Goal: Task Accomplishment & Management: Use online tool/utility

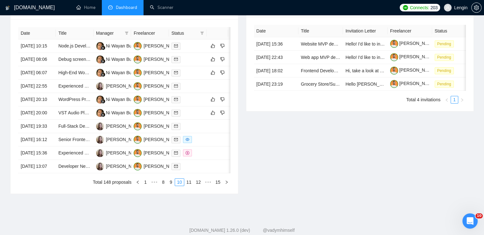
scroll to position [254, 0]
click at [167, 7] on link "Scanner" at bounding box center [162, 7] width 24 height 5
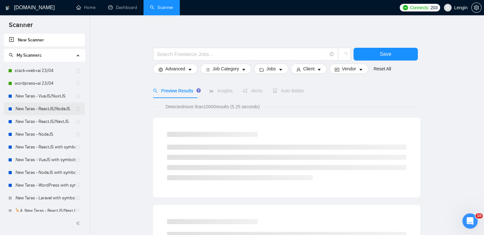
click at [61, 106] on link ".New Taras - ReactJS/NodeJS." at bounding box center [45, 108] width 61 height 13
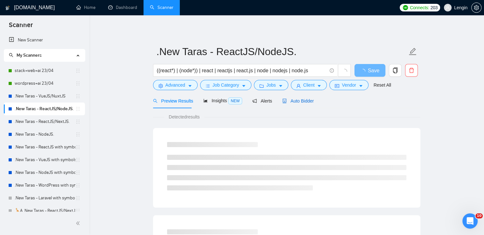
click at [298, 101] on span "Auto Bidder" at bounding box center [297, 100] width 31 height 5
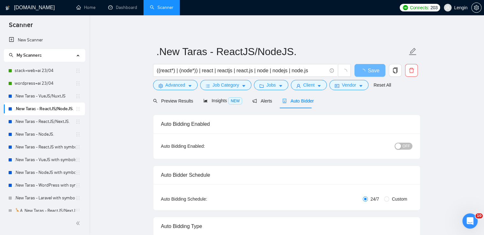
radio input "false"
radio input "true"
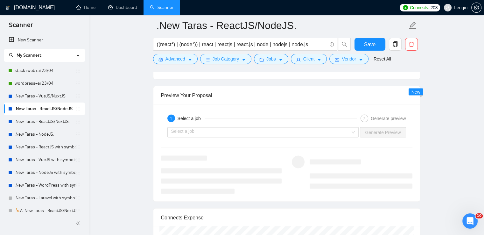
scroll to position [1322, 0]
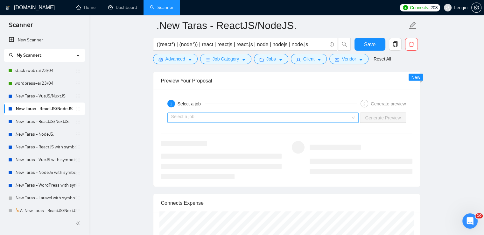
click at [350, 113] on input "search" at bounding box center [260, 118] width 179 height 10
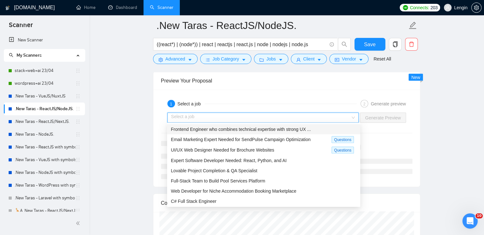
click at [294, 127] on span "Frontend Engineer who combines technical expertise with strong UX ..." at bounding box center [241, 129] width 140 height 5
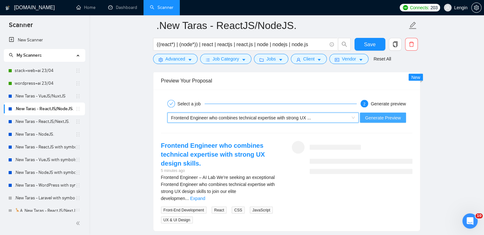
click at [379, 115] on span "Generate Preview" at bounding box center [383, 117] width 36 height 7
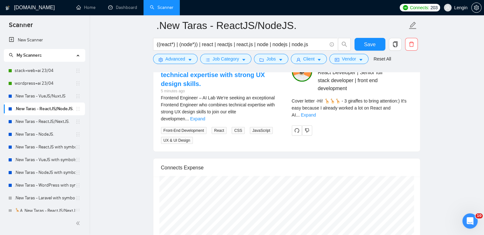
scroll to position [1402, 0]
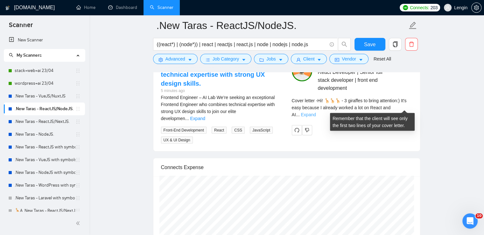
click at [315, 112] on link "Expand" at bounding box center [307, 114] width 15 height 5
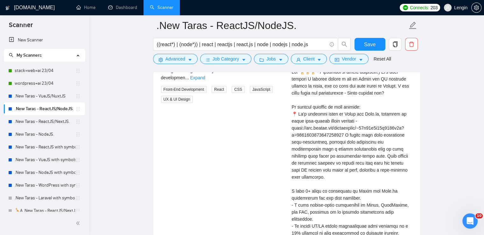
scroll to position [1452, 0]
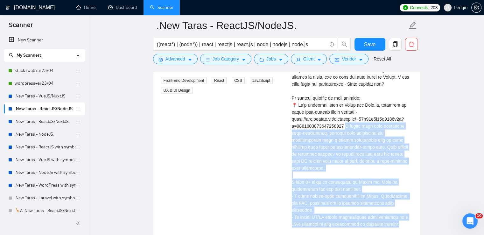
drag, startPoint x: 346, startPoint y: 125, endPoint x: 395, endPoint y: 207, distance: 95.8
click at [395, 207] on div "Cover letter" at bounding box center [352, 153] width 120 height 203
copy div "rked here with delivering high-performance, polished user interfaces and collab…"
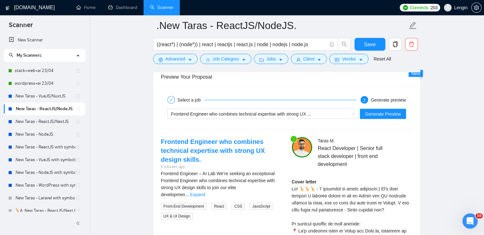
scroll to position [1326, 0]
click at [390, 109] on button "Generate Preview" at bounding box center [383, 114] width 46 height 10
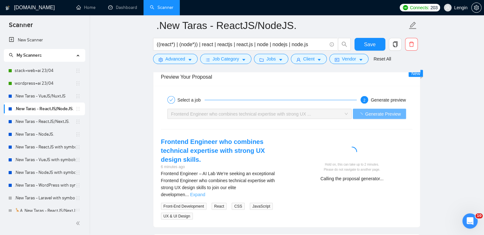
click at [205, 192] on link "Expand" at bounding box center [197, 194] width 15 height 5
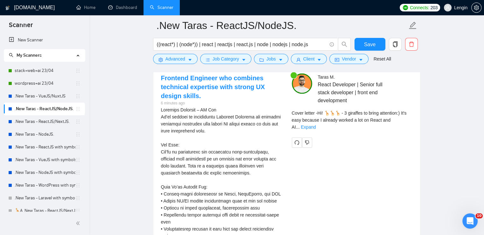
scroll to position [1392, 0]
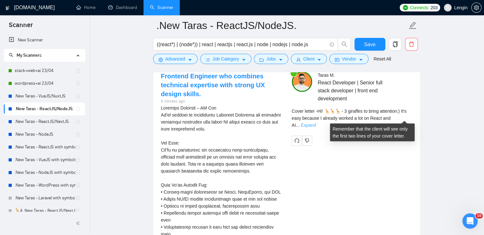
click at [315, 122] on link "Expand" at bounding box center [307, 124] width 15 height 5
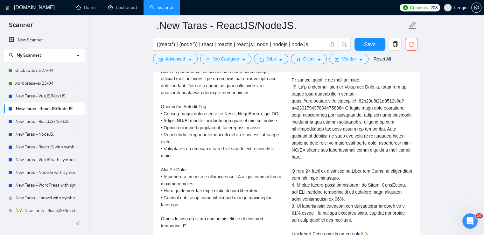
scroll to position [1471, 0]
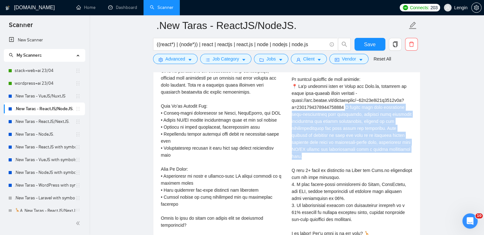
drag, startPoint x: 345, startPoint y: 105, endPoint x: 411, endPoint y: 146, distance: 77.3
click at [411, 146] on div "Cover letter" at bounding box center [352, 142] width 120 height 217
copy div "rked here with delivering high-performance user interfaces, ensuring both techn…"
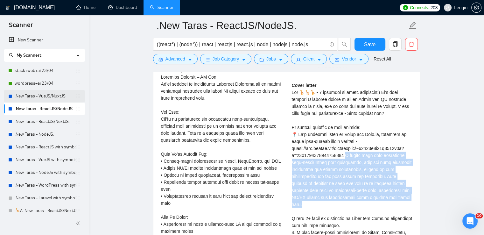
scroll to position [1422, 0]
click at [25, 73] on link "stack+web+ai 23/04" at bounding box center [45, 70] width 61 height 13
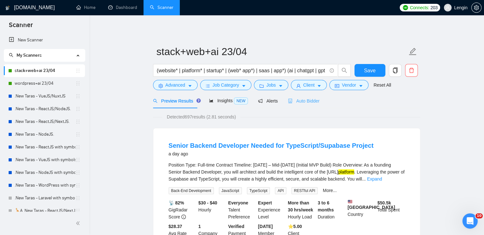
click at [296, 105] on div "Auto Bidder" at bounding box center [303, 100] width 31 height 15
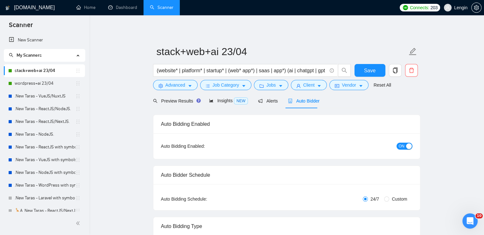
radio input "false"
radio input "true"
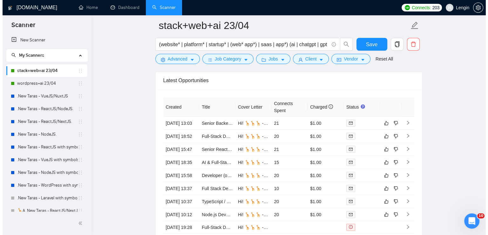
scroll to position [1697, 0]
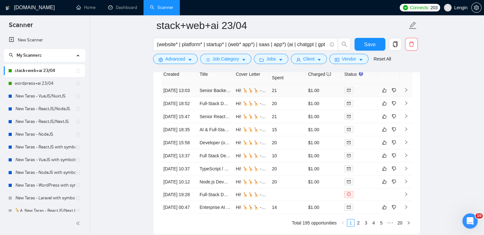
click at [225, 97] on td "Senior Backend Developer Needed for TypeScript/Supabase Project" at bounding box center [215, 90] width 36 height 13
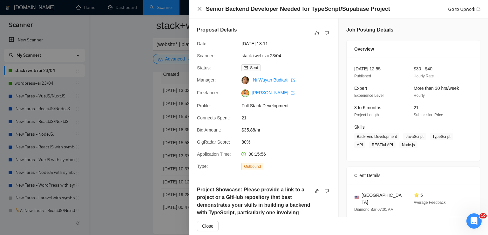
click at [198, 9] on icon "close" at bounding box center [199, 8] width 5 height 5
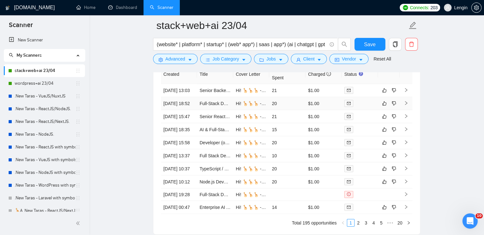
click at [220, 110] on td "Full-Stack Developer (React/Tailwind/Supabase/GCP) for AI-Assisted Web Applicat…" at bounding box center [215, 103] width 36 height 13
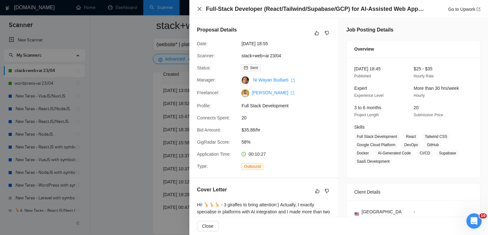
click at [198, 8] on icon "close" at bounding box center [199, 8] width 5 height 5
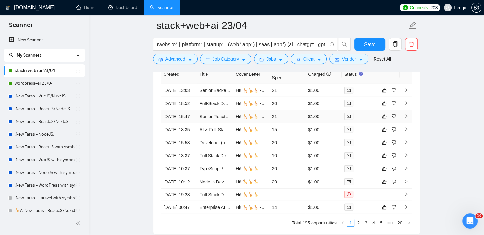
click at [202, 123] on td "Senior React + NextJS Developer" at bounding box center [215, 116] width 36 height 13
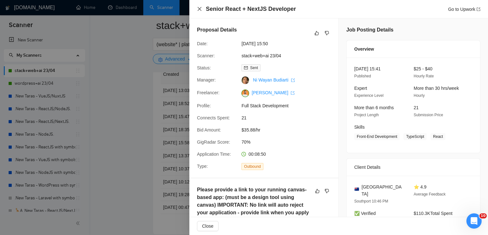
click at [200, 7] on icon "close" at bounding box center [199, 8] width 5 height 5
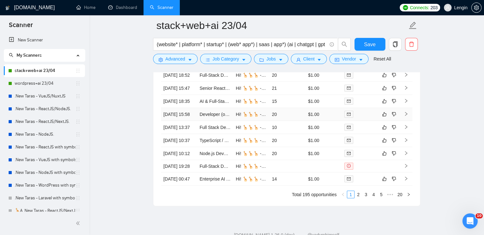
scroll to position [1725, 0]
click at [222, 121] on td "Developer (or team) needed for full-stack development of a user platform" at bounding box center [215, 114] width 36 height 13
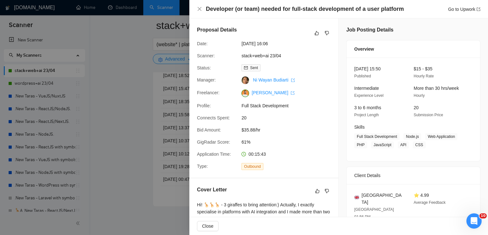
click at [198, 6] on div "Developer (or team) needed for full-stack development of a user platform Go to …" at bounding box center [339, 9] width 284 height 8
click at [198, 7] on icon "close" at bounding box center [200, 9] width 4 height 4
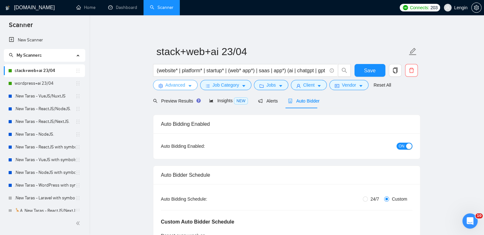
click at [179, 82] on span "Advanced" at bounding box center [175, 84] width 20 height 7
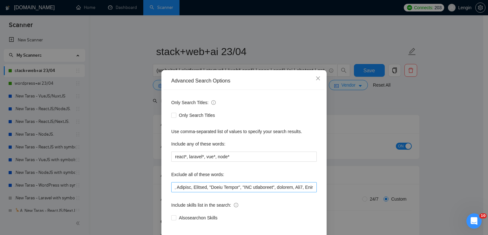
scroll to position [0, 83]
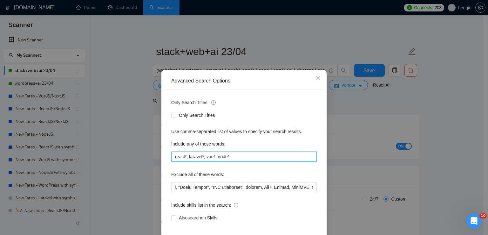
click at [242, 158] on input "react*, laravel*, vue*, node*" at bounding box center [244, 156] width 146 height 10
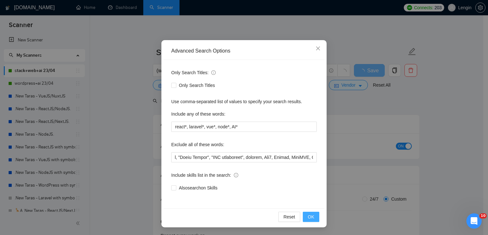
click at [310, 219] on span "OK" at bounding box center [311, 216] width 6 height 7
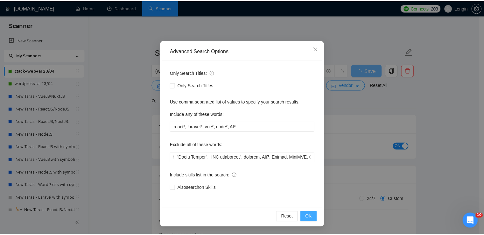
scroll to position [0, 0]
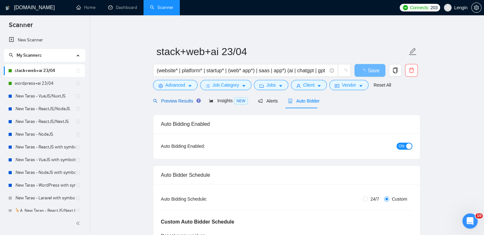
click at [173, 100] on span "Preview Results" at bounding box center [176, 100] width 46 height 5
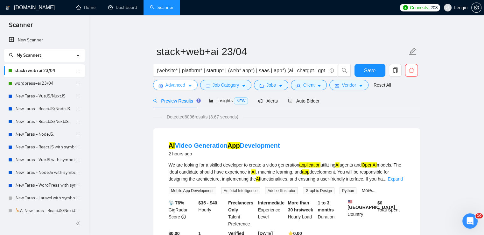
click at [183, 82] on span "Advanced" at bounding box center [175, 84] width 20 height 7
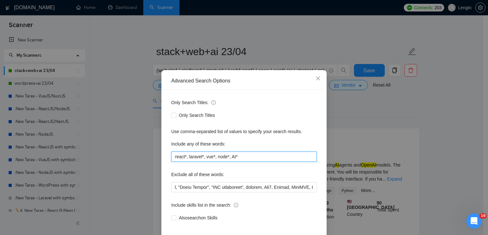
click at [241, 152] on input "react*, laravel*, vue*, node*, AI*" at bounding box center [244, 156] width 146 height 10
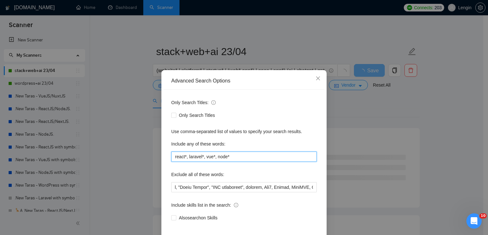
scroll to position [30, 0]
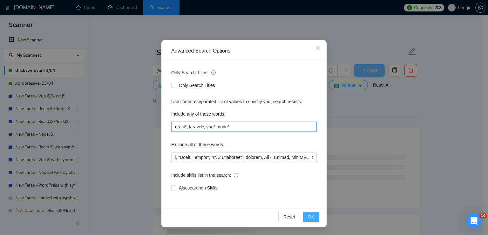
type input "react*, laravel*, vue*, node*"
click at [310, 214] on span "OK" at bounding box center [311, 216] width 6 height 7
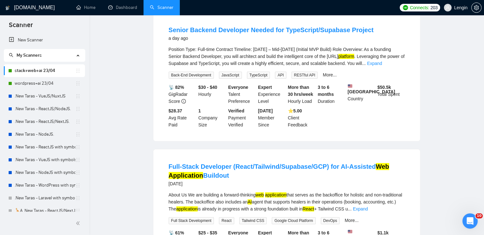
scroll to position [0, 0]
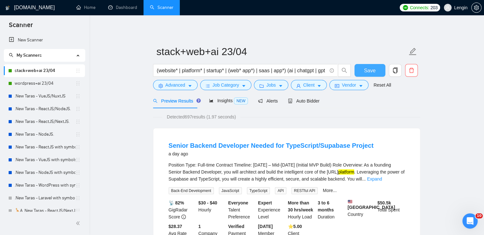
click at [378, 72] on button "Save" at bounding box center [369, 70] width 31 height 13
click at [299, 100] on span "Auto Bidder" at bounding box center [303, 100] width 31 height 5
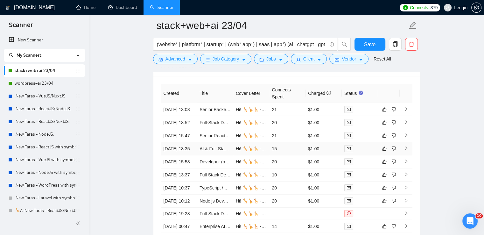
scroll to position [1679, 0]
click at [206, 115] on td "Senior Backend Developer Needed for TypeScript/Supabase Project" at bounding box center [215, 109] width 36 height 13
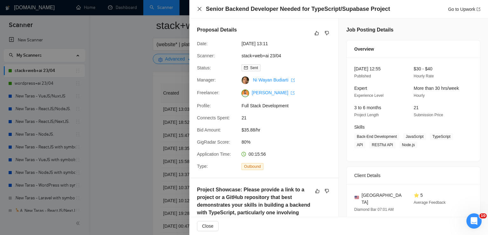
click at [200, 9] on icon "close" at bounding box center [199, 8] width 5 height 5
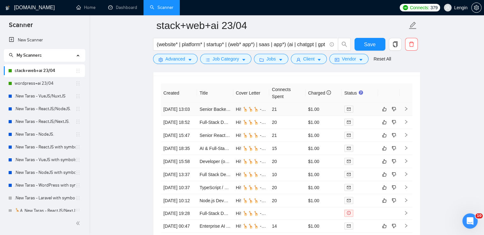
scroll to position [1706, 0]
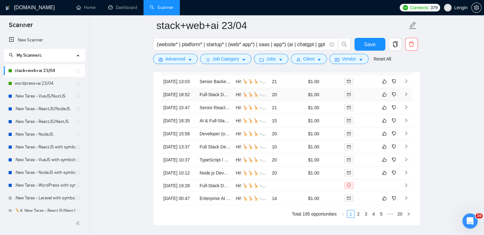
click at [190, 101] on td "[DATE] 18:52" at bounding box center [179, 94] width 36 height 13
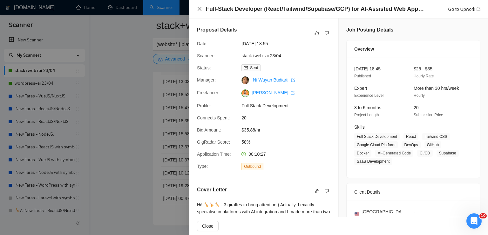
click at [199, 7] on icon "close" at bounding box center [199, 8] width 5 height 5
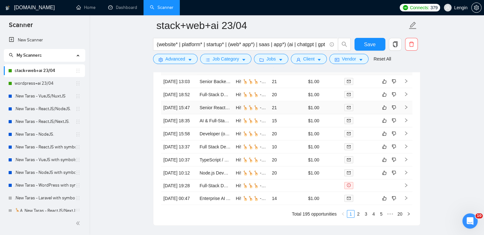
click at [210, 114] on td "Senior React + NextJS Developer" at bounding box center [215, 107] width 36 height 13
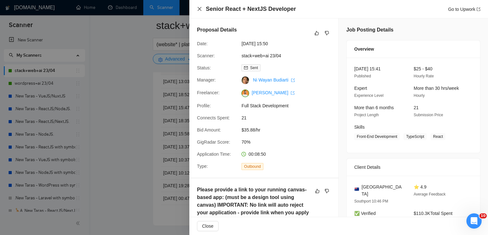
click at [199, 9] on icon "close" at bounding box center [200, 9] width 4 height 4
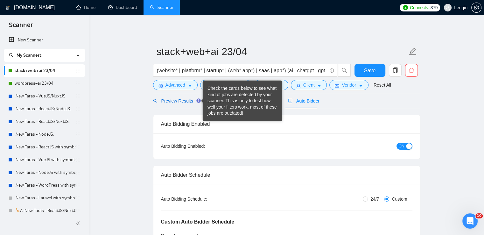
click at [179, 101] on span "Preview Results" at bounding box center [176, 100] width 46 height 5
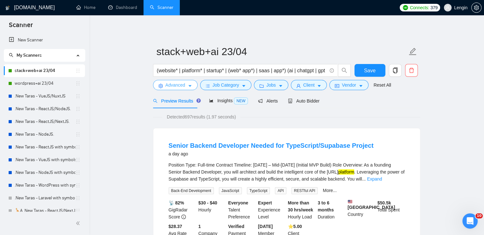
click at [166, 84] on span "Advanced" at bounding box center [175, 84] width 20 height 7
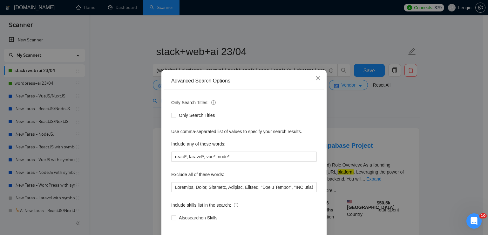
click at [316, 81] on icon "close" at bounding box center [318, 78] width 5 height 5
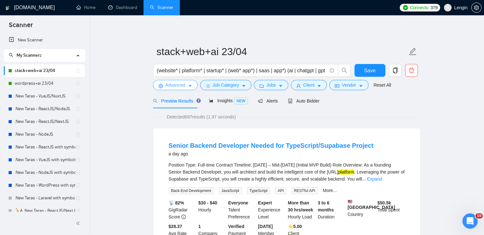
click at [187, 84] on button "Advanced" at bounding box center [175, 85] width 45 height 10
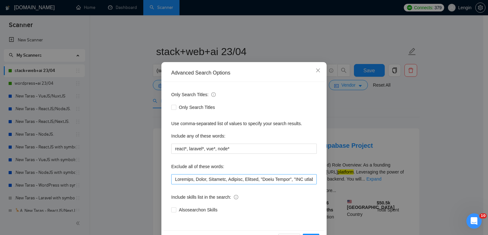
scroll to position [3, 0]
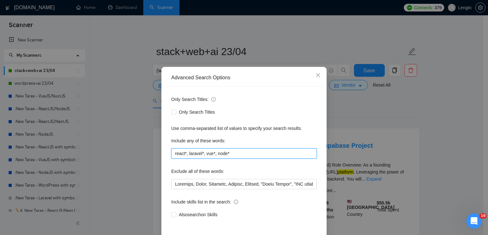
click at [240, 156] on input "react*, laravel*, vue*, node*" at bounding box center [244, 153] width 146 height 10
click at [316, 75] on icon "close" at bounding box center [318, 74] width 5 height 5
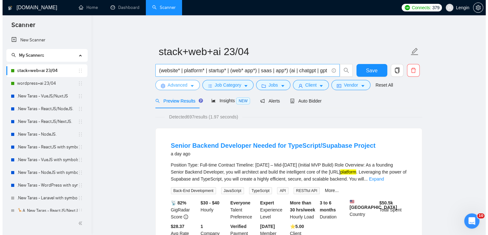
scroll to position [0, 17]
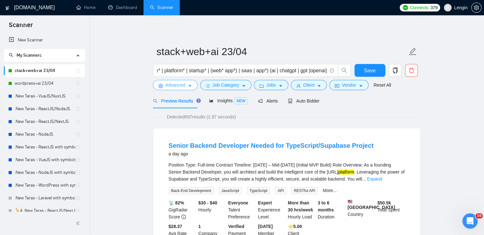
click at [191, 87] on icon "caret-down" at bounding box center [190, 86] width 4 height 4
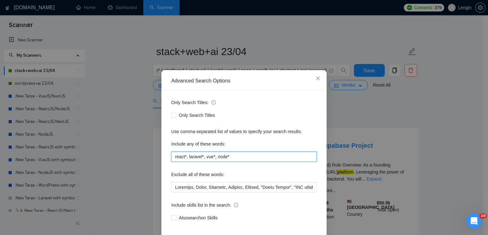
click at [237, 156] on input "react*, laravel*, vue*, node*" at bounding box center [244, 156] width 146 height 10
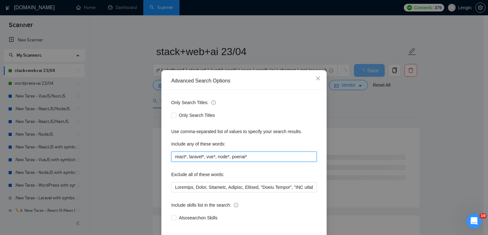
click at [239, 156] on input "react*, laravel*, vue*, node*, poenai*" at bounding box center [244, 156] width 146 height 10
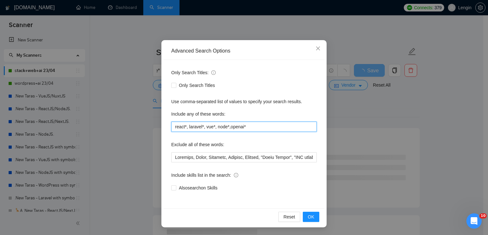
click at [228, 127] on input "react*, laravel*, vue*, node*,openai*" at bounding box center [244, 126] width 146 height 10
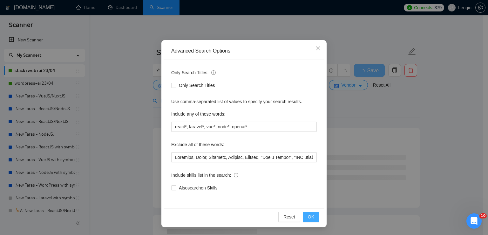
click at [311, 216] on span "OK" at bounding box center [311, 216] width 6 height 7
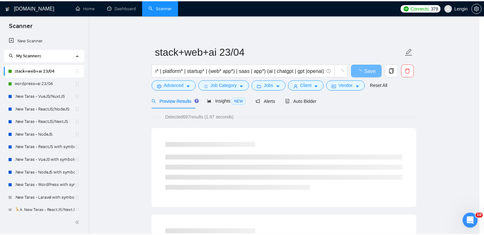
scroll to position [0, 0]
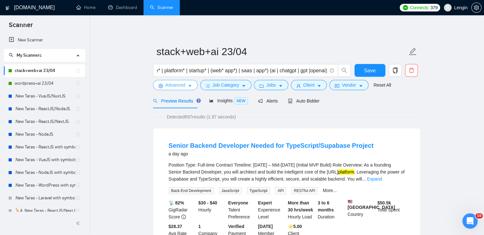
click at [188, 88] on icon "caret-down" at bounding box center [190, 86] width 4 height 4
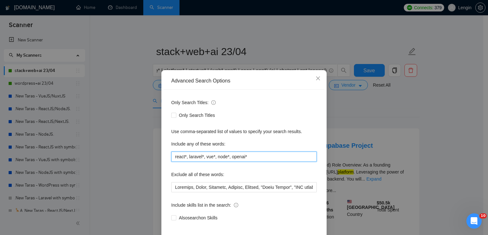
click at [257, 161] on input "react*, laravel*, vue*, node*, openai*" at bounding box center [244, 156] width 146 height 10
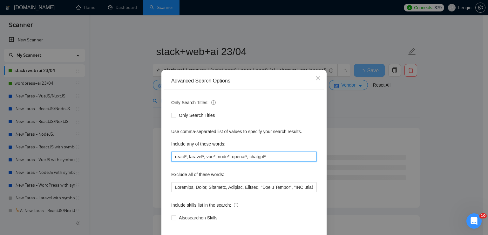
scroll to position [30, 0]
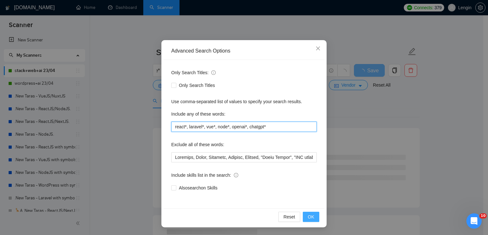
type input "react*, laravel*, vue*, node*, openai*, chatgpt*"
click at [308, 215] on span "OK" at bounding box center [311, 216] width 6 height 7
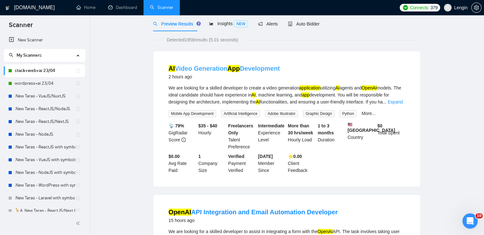
scroll to position [18, 0]
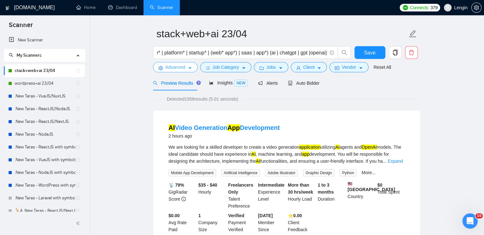
click at [179, 67] on span "Advanced" at bounding box center [175, 67] width 20 height 7
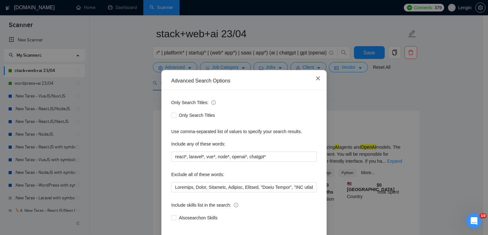
click at [316, 79] on icon "close" at bounding box center [318, 78] width 4 height 4
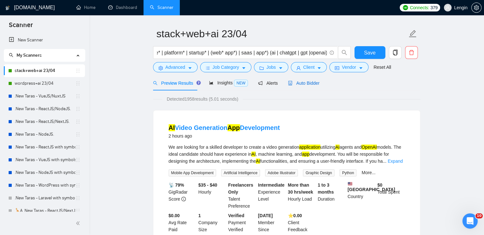
click at [302, 86] on div "Auto Bidder" at bounding box center [303, 82] width 31 height 7
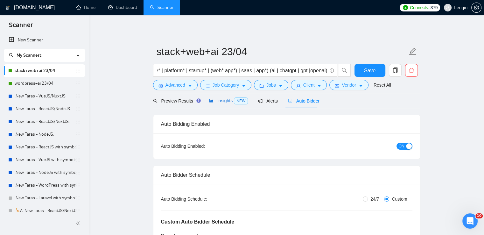
click at [227, 98] on span "Insights NEW" at bounding box center [228, 100] width 39 height 5
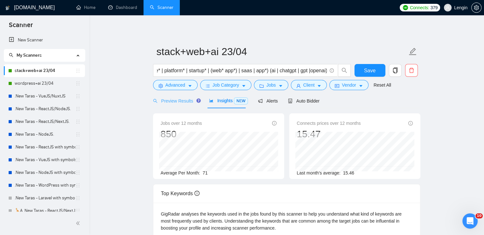
click at [186, 96] on div "Preview Results" at bounding box center [176, 100] width 46 height 15
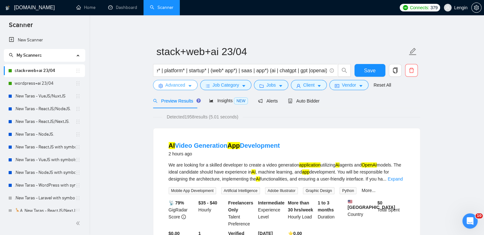
click at [180, 87] on span "Advanced" at bounding box center [175, 84] width 20 height 7
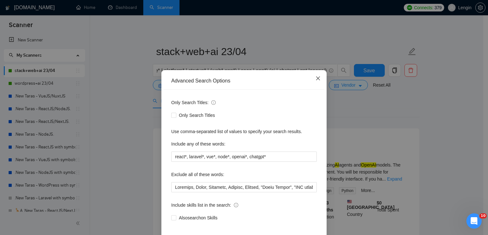
click at [316, 77] on icon "close" at bounding box center [318, 78] width 5 height 5
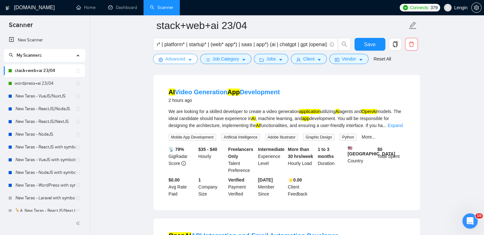
scroll to position [58, 0]
click at [399, 126] on link "Expand" at bounding box center [394, 125] width 15 height 5
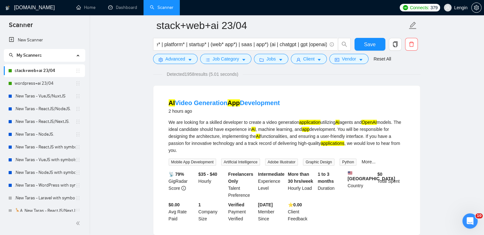
scroll to position [0, 0]
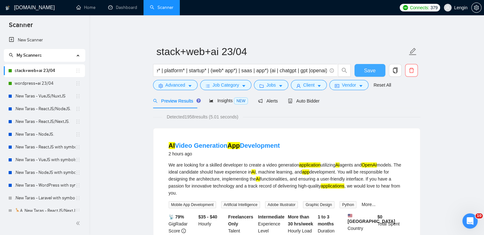
click at [363, 70] on button "Save" at bounding box center [369, 70] width 31 height 13
click at [299, 104] on div "Auto Bidder" at bounding box center [303, 100] width 31 height 15
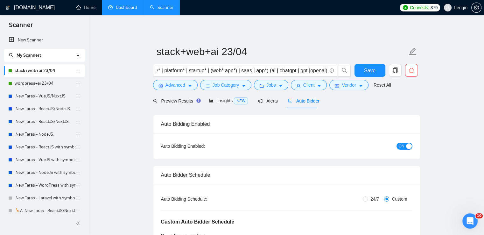
click at [126, 10] on link "Dashboard" at bounding box center [122, 7] width 29 height 5
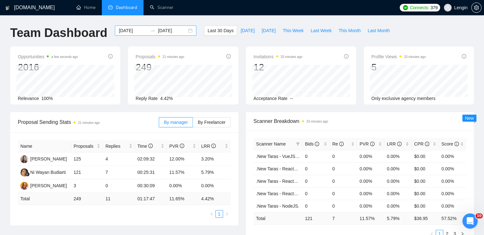
click at [186, 30] on div "[DATE] [DATE]" at bounding box center [155, 30] width 81 height 10
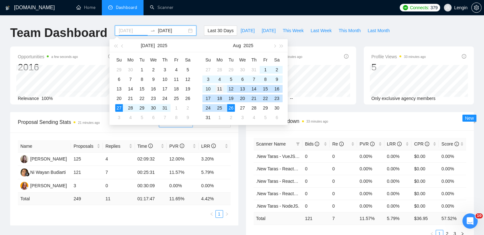
type input "[DATE]"
click at [217, 88] on div "11" at bounding box center [220, 89] width 8 height 8
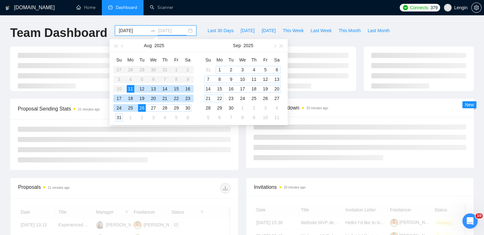
type input "[DATE]"
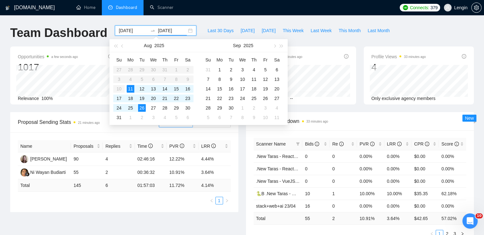
scroll to position [24, 0]
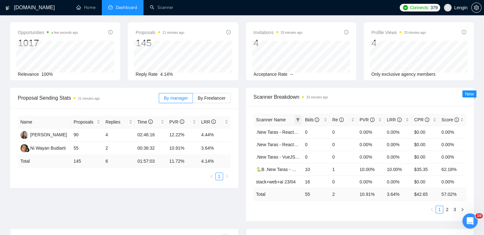
click at [299, 120] on span at bounding box center [297, 120] width 6 height 10
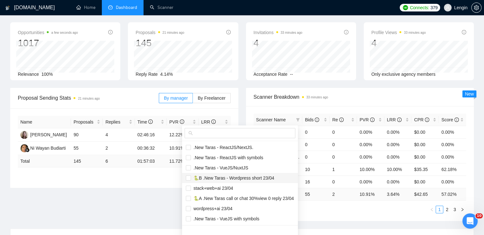
click at [216, 177] on span "🐍B .New Taras - Wordpress short 23/04" at bounding box center [232, 177] width 83 height 5
checkbox input "true"
click at [221, 189] on span "stack+web+ai 23/04" at bounding box center [212, 187] width 42 height 5
checkbox input "true"
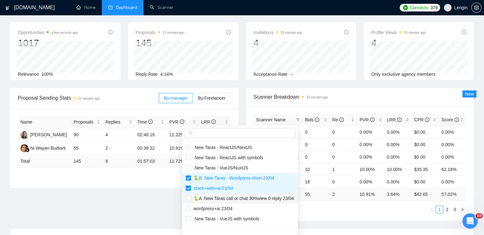
click at [210, 197] on span "🐍A .New Taras call or chat 30%view 0 reply 23/04" at bounding box center [242, 198] width 103 height 5
checkbox input "true"
click at [207, 206] on span "wordpress+ai 23/04" at bounding box center [212, 208] width 42 height 5
checkbox input "true"
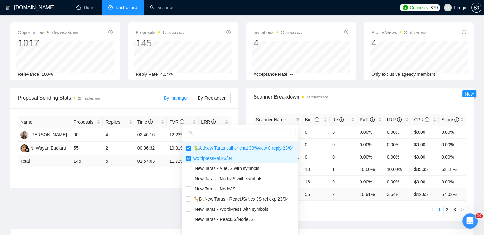
scroll to position [61, 0]
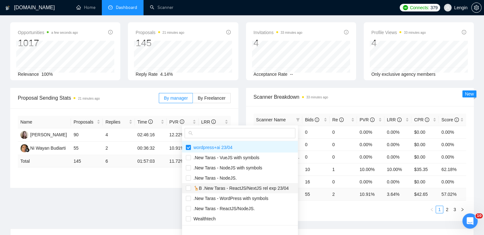
click at [219, 189] on span "🦒B .New Taras - ReactJS/NextJS rel exp 23/04" at bounding box center [240, 187] width 98 height 5
checkbox input "true"
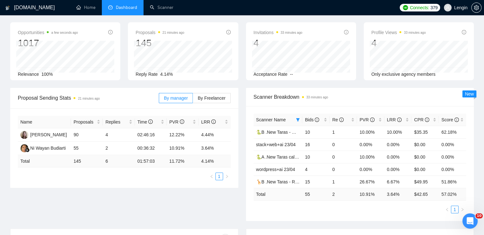
click at [165, 197] on div "Proposal Sending Stats 21 minutes ago By manager By Freelancer Name Proposals R…" at bounding box center [241, 158] width 471 height 141
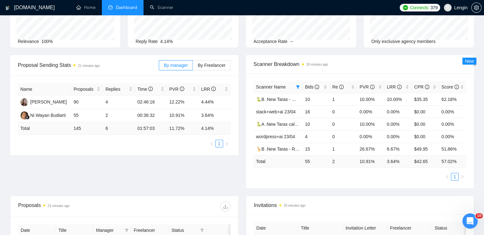
scroll to position [0, 0]
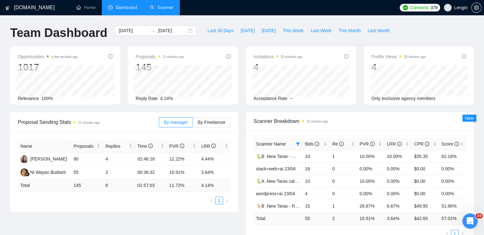
click at [163, 10] on link "Scanner" at bounding box center [162, 7] width 24 height 5
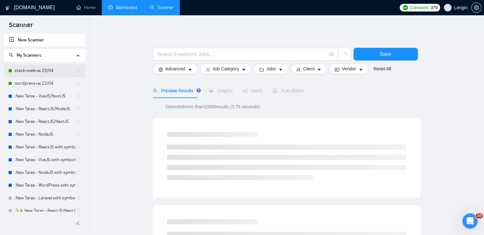
click at [41, 70] on link "stack+web+ai 23/04" at bounding box center [45, 70] width 61 height 13
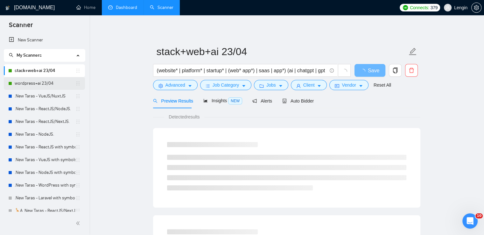
click at [44, 83] on link "wordpress+ai 23/04" at bounding box center [45, 83] width 61 height 13
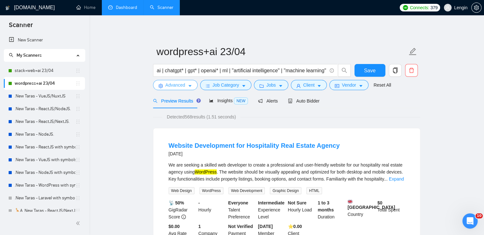
click at [182, 82] on span "Advanced" at bounding box center [175, 84] width 20 height 7
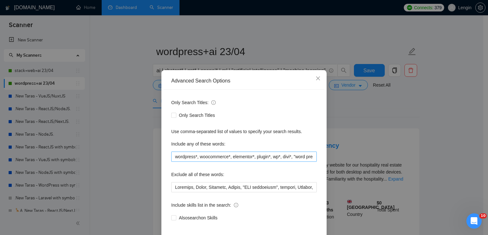
scroll to position [0, 17]
click at [278, 155] on input "wordpress*, woocommerce*, elementor*, plugin*, wp*, divi*, "word press", woo" at bounding box center [244, 156] width 146 height 10
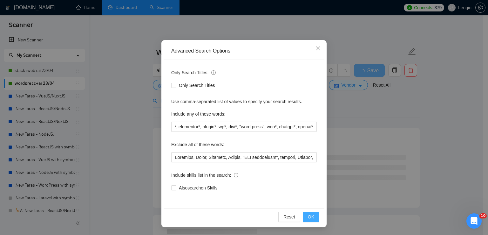
scroll to position [0, 0]
click at [308, 219] on span "OK" at bounding box center [311, 216] width 6 height 7
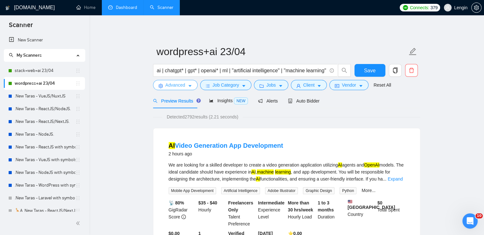
click at [189, 85] on icon "caret-down" at bounding box center [190, 86] width 4 height 4
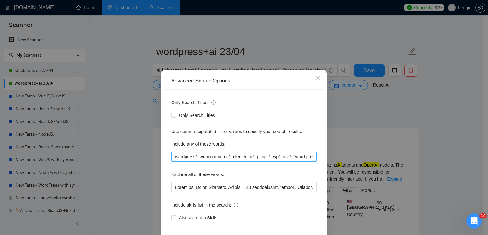
scroll to position [0, 56]
click at [313, 157] on input "wordpress*, woocommerce*, elementor*, plugin*, wp*, divi*, "word press", woo*, …" at bounding box center [244, 156] width 146 height 10
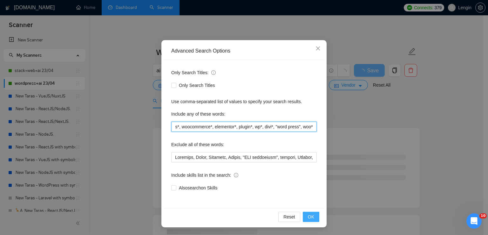
type input "wordpress*, woocommerce*, elementor*, plugin*, wp*, divi*, "word press", woo*"
click at [313, 216] on button "OK" at bounding box center [311, 216] width 17 height 10
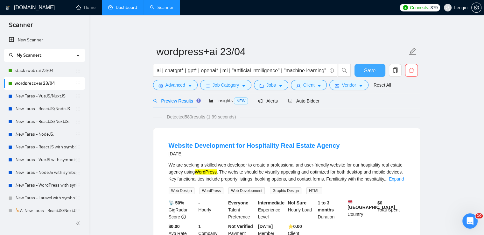
click at [367, 68] on span "Save" at bounding box center [369, 70] width 11 height 8
click at [32, 74] on link "stack+web+ai 23/04" at bounding box center [45, 70] width 61 height 13
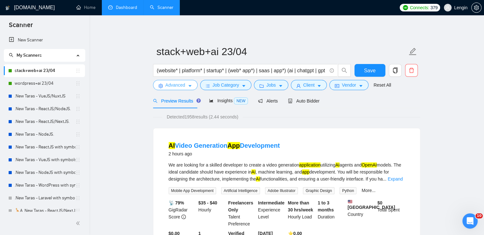
click at [182, 84] on span "Advanced" at bounding box center [175, 84] width 20 height 7
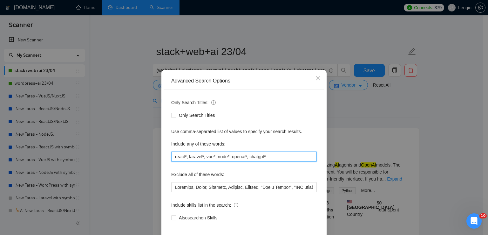
click at [275, 156] on input "react*, laravel*, vue*, node*, openai*, chatgpt*" at bounding box center [244, 156] width 146 height 10
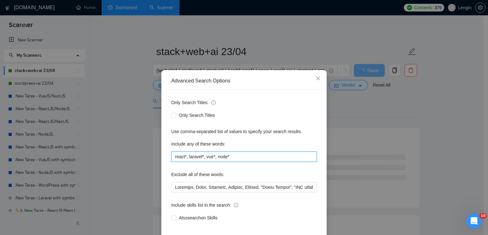
scroll to position [30, 0]
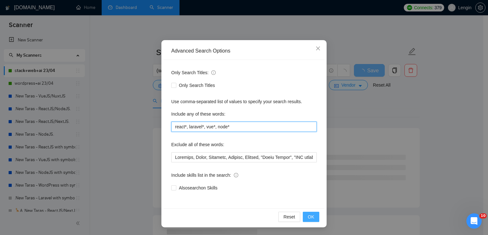
type input "react*, laravel*, vue*, node*"
click at [312, 214] on span "OK" at bounding box center [311, 216] width 6 height 7
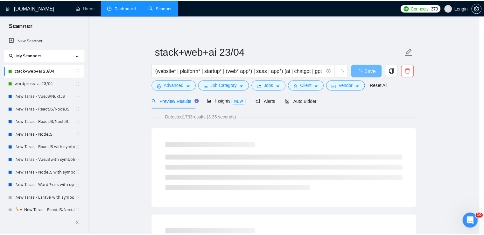
scroll to position [0, 0]
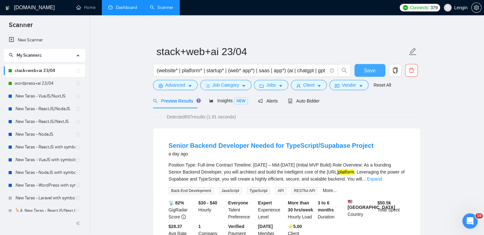
click at [369, 70] on span "Save" at bounding box center [369, 70] width 11 height 8
